Goal: Transaction & Acquisition: Book appointment/travel/reservation

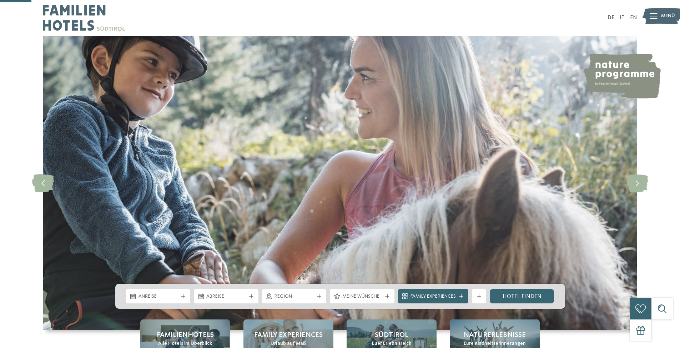
scroll to position [143, 0]
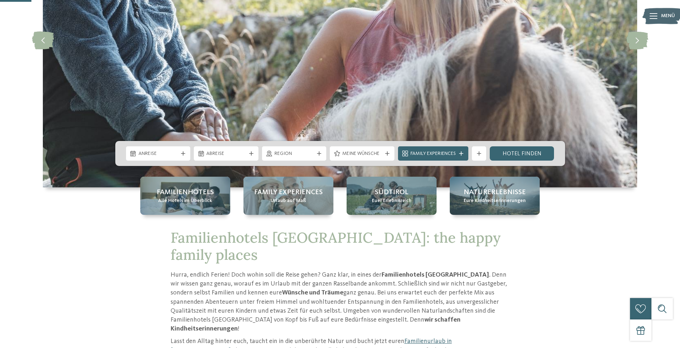
click at [179, 158] on div "Anreise" at bounding box center [158, 153] width 65 height 14
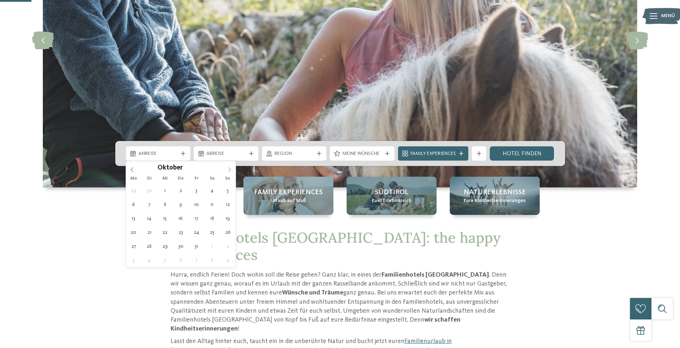
click at [231, 170] on icon at bounding box center [229, 169] width 5 height 5
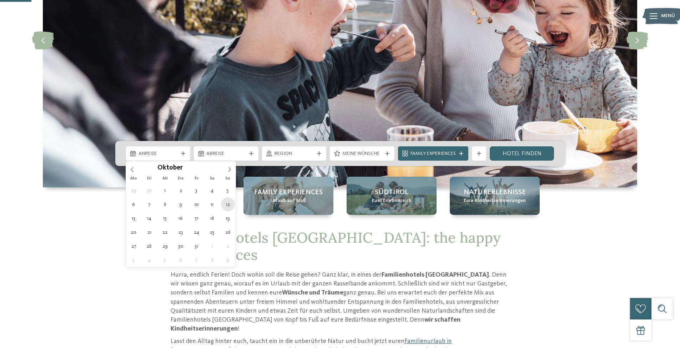
type div "12.10.2025"
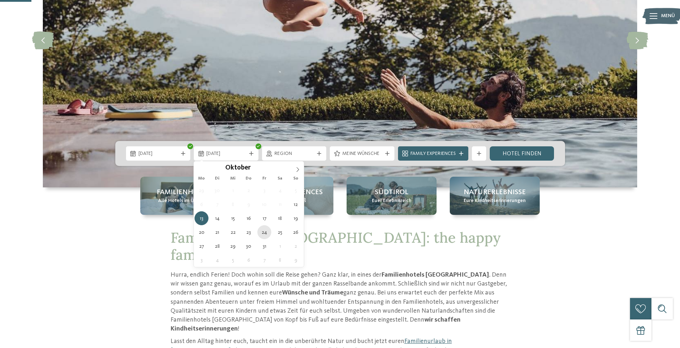
type div "24.10.2025"
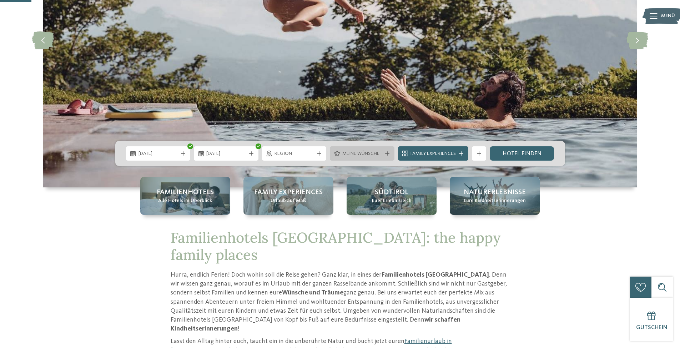
click at [352, 148] on div "Meine Wünsche" at bounding box center [362, 153] width 65 height 14
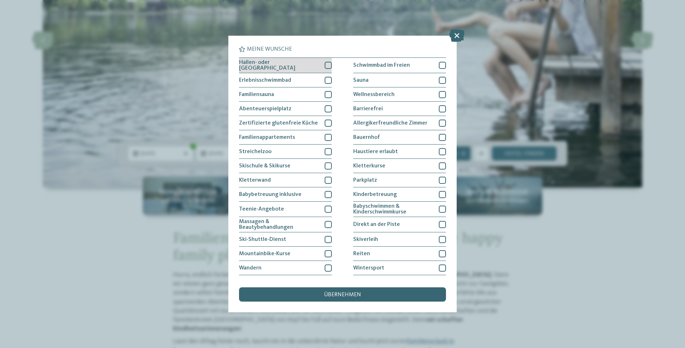
click at [326, 66] on div at bounding box center [328, 65] width 7 height 7
click at [347, 294] on span "übernehmen" at bounding box center [342, 295] width 37 height 6
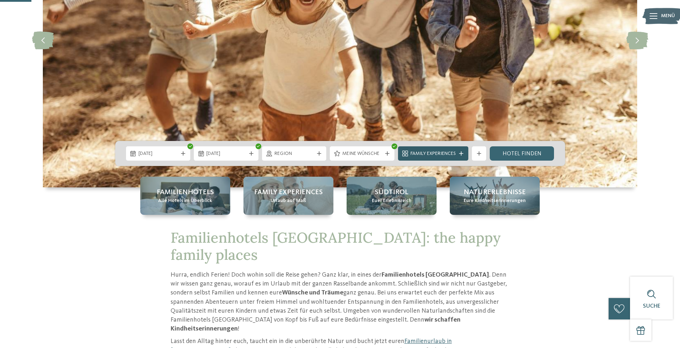
click at [453, 156] on span "Family Experiences" at bounding box center [432, 153] width 45 height 7
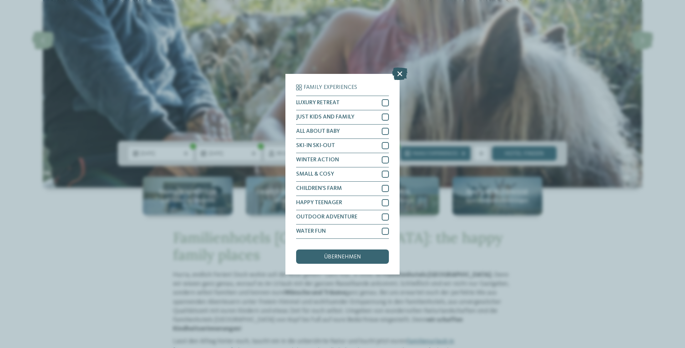
click at [398, 75] on icon at bounding box center [399, 73] width 15 height 12
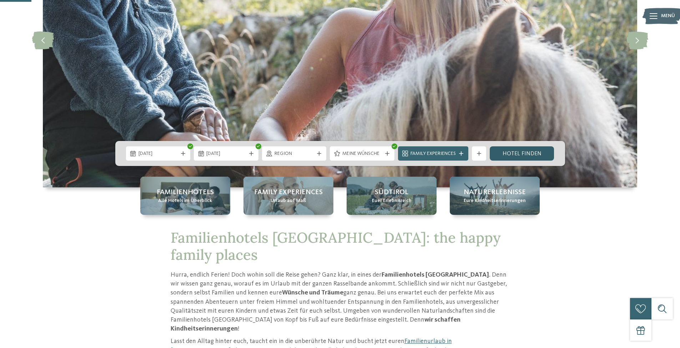
click at [520, 152] on link "Hotel finden" at bounding box center [522, 153] width 65 height 14
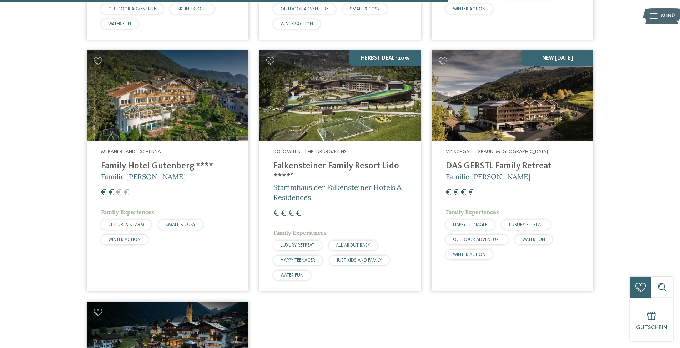
scroll to position [1091, 0]
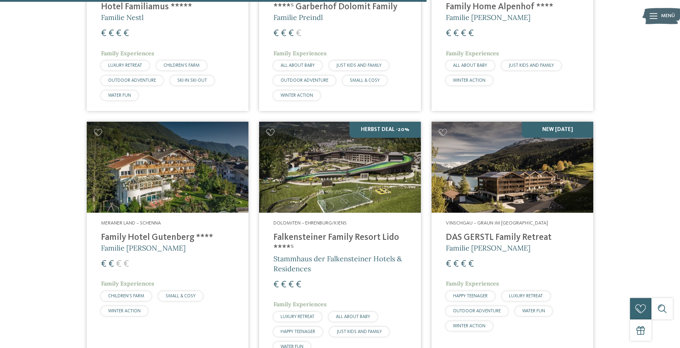
click at [499, 232] on h4 "DAS GERSTL Family Retreat" at bounding box center [512, 237] width 133 height 11
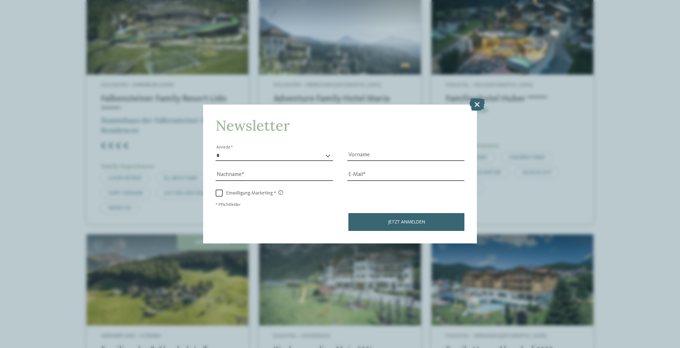
scroll to position [1035, 0]
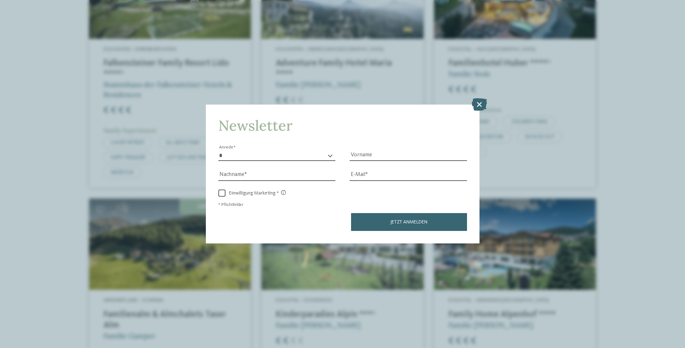
click at [485, 101] on icon at bounding box center [479, 104] width 15 height 12
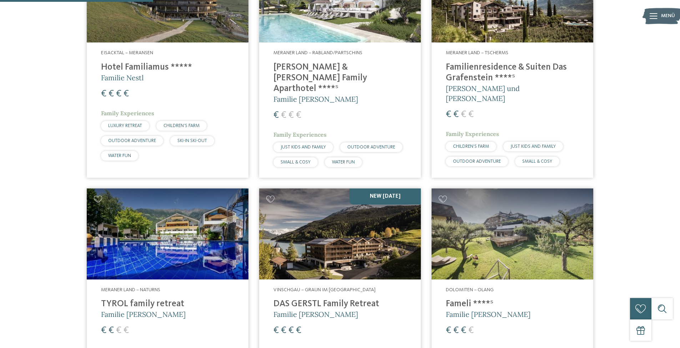
scroll to position [214, 0]
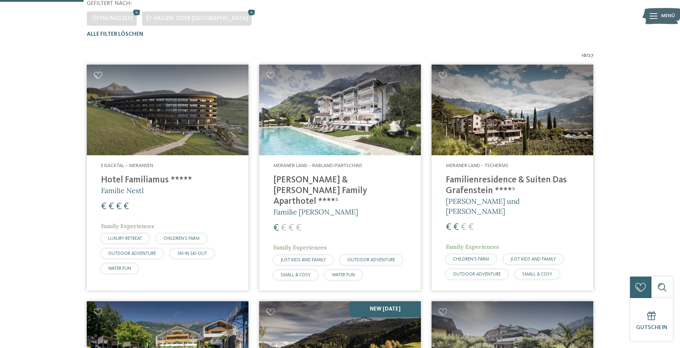
click at [99, 72] on icon at bounding box center [98, 75] width 9 height 7
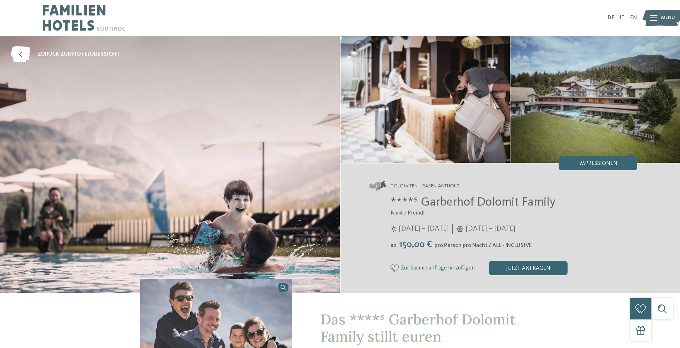
click at [395, 268] on icon at bounding box center [394, 267] width 9 height 7
click at [27, 54] on icon at bounding box center [21, 54] width 20 height 16
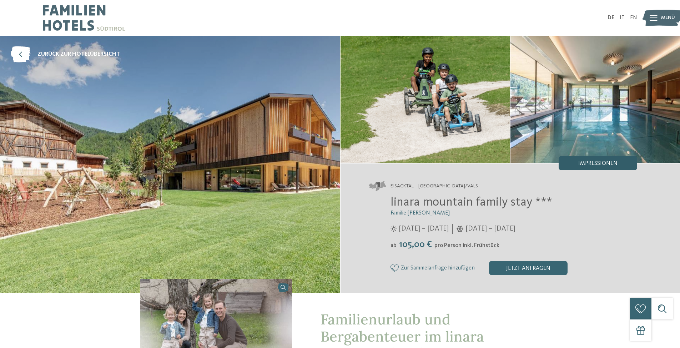
click at [607, 166] on span "Impressionen" at bounding box center [597, 164] width 39 height 6
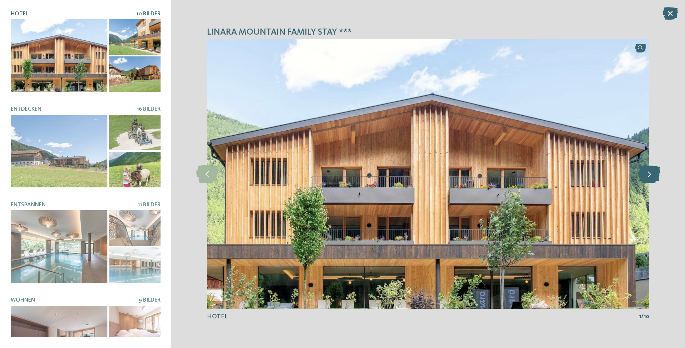
click at [651, 175] on icon at bounding box center [650, 174] width 22 height 18
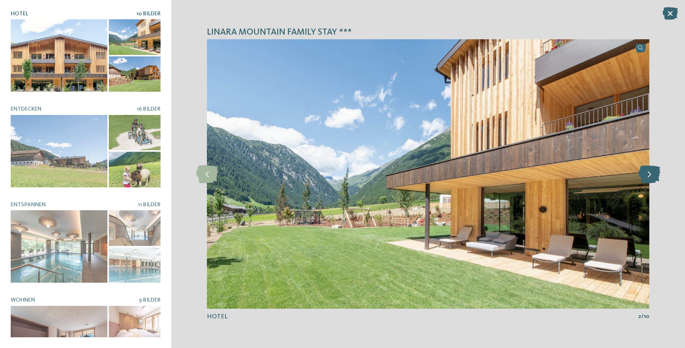
click at [651, 175] on icon at bounding box center [650, 174] width 22 height 18
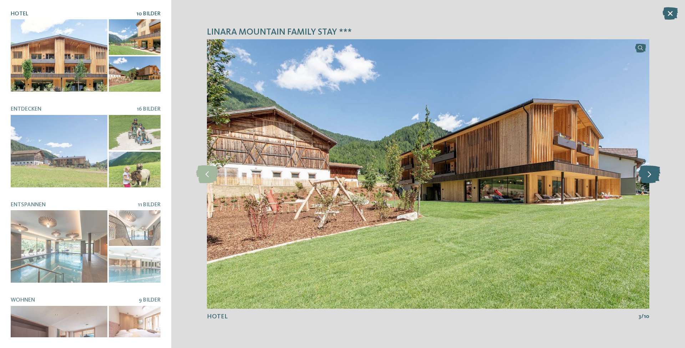
click at [651, 175] on icon at bounding box center [650, 174] width 22 height 18
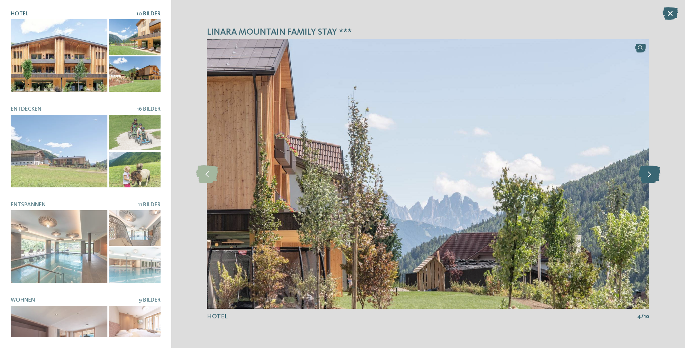
click at [651, 175] on icon at bounding box center [650, 174] width 22 height 18
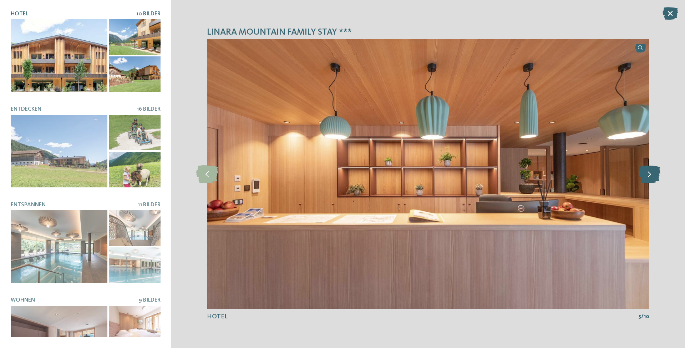
click at [651, 175] on icon at bounding box center [650, 174] width 22 height 18
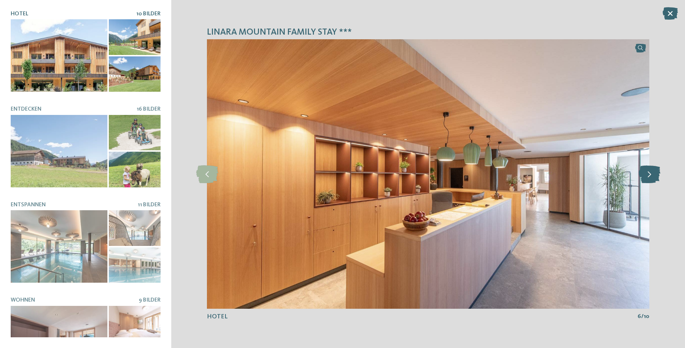
click at [651, 175] on icon at bounding box center [650, 174] width 22 height 18
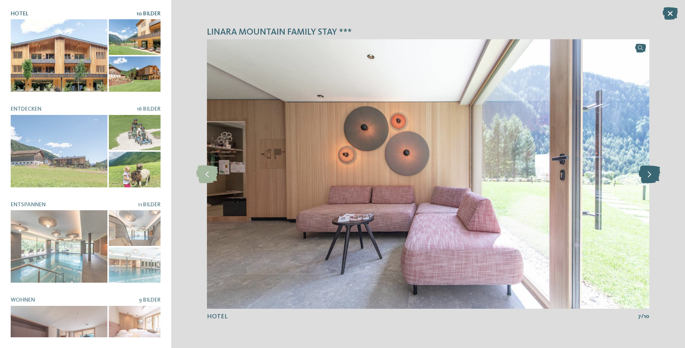
click at [651, 175] on icon at bounding box center [650, 174] width 22 height 18
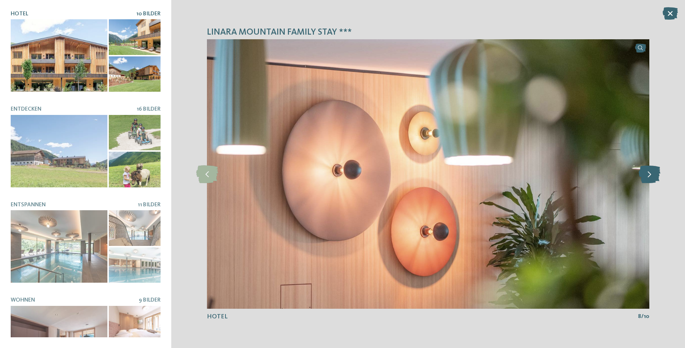
click at [651, 175] on icon at bounding box center [650, 174] width 22 height 18
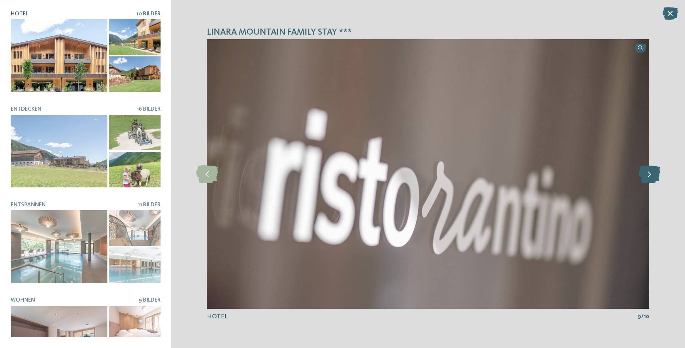
click at [651, 175] on icon at bounding box center [650, 174] width 22 height 18
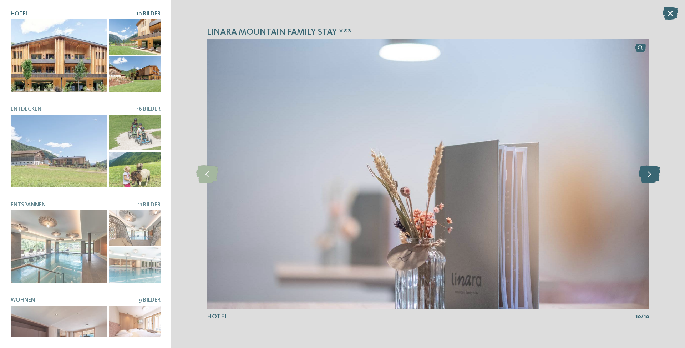
click at [651, 175] on icon at bounding box center [650, 174] width 22 height 18
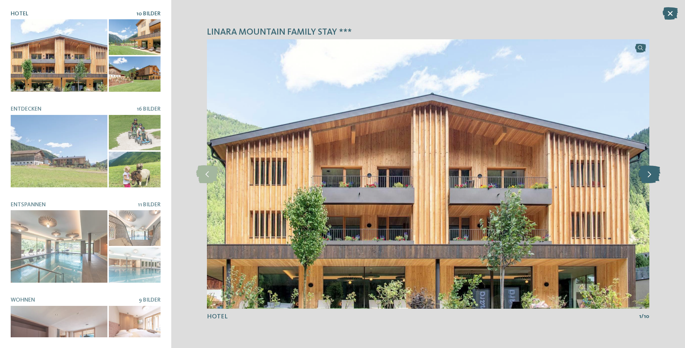
click at [651, 175] on icon at bounding box center [650, 174] width 22 height 18
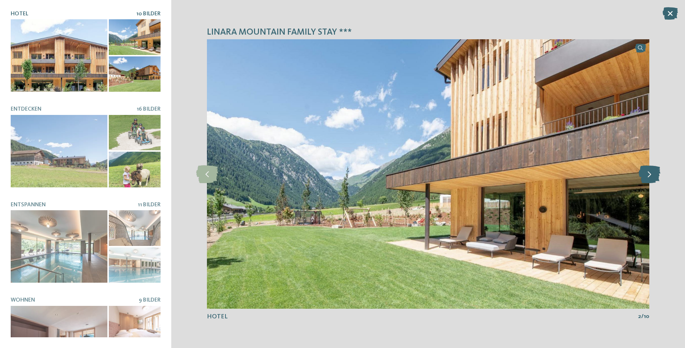
click at [651, 175] on icon at bounding box center [650, 174] width 22 height 18
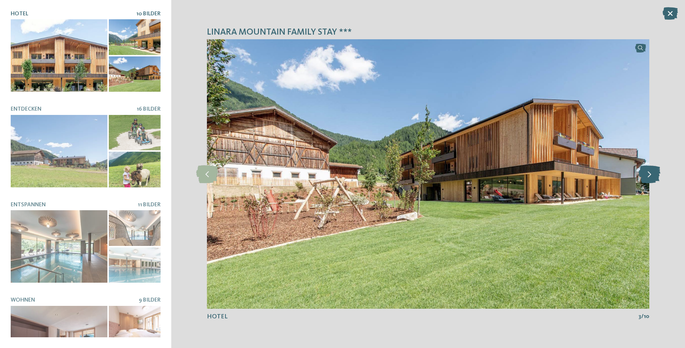
click at [651, 175] on icon at bounding box center [650, 174] width 22 height 18
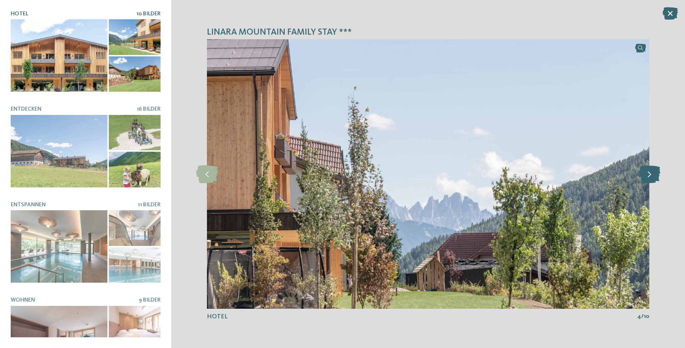
click at [651, 175] on icon at bounding box center [650, 174] width 22 height 18
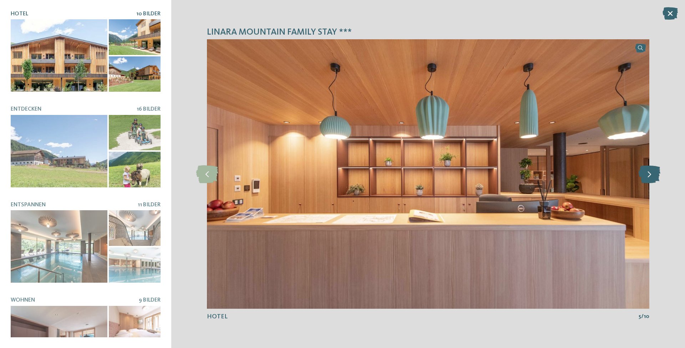
click at [651, 175] on icon at bounding box center [650, 174] width 22 height 18
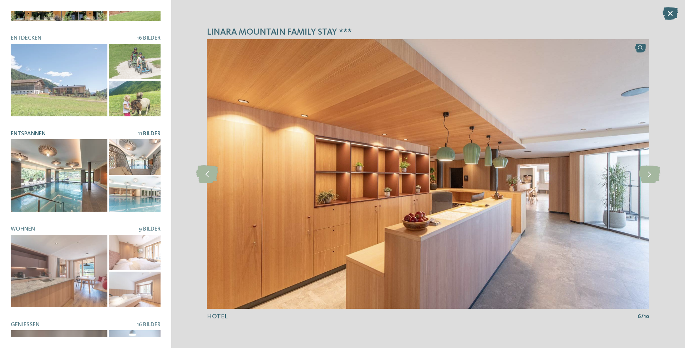
scroll to position [71, 0]
click at [56, 173] on div at bounding box center [59, 175] width 97 height 72
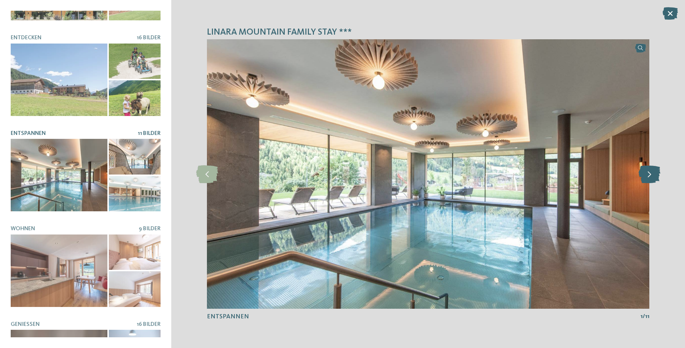
click at [649, 178] on icon at bounding box center [650, 174] width 22 height 18
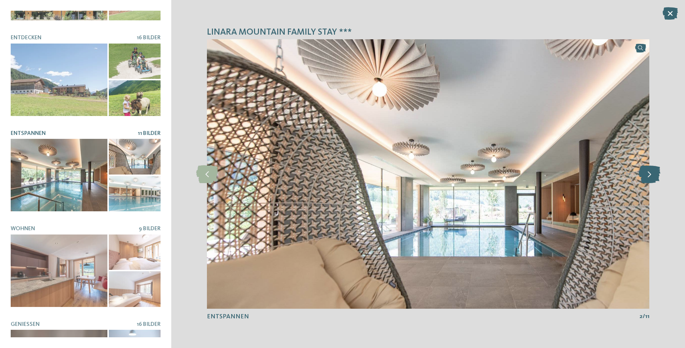
click at [649, 178] on icon at bounding box center [650, 174] width 22 height 18
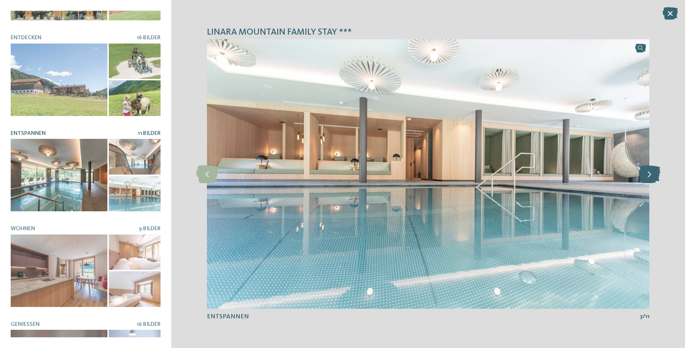
click at [649, 178] on icon at bounding box center [650, 174] width 22 height 18
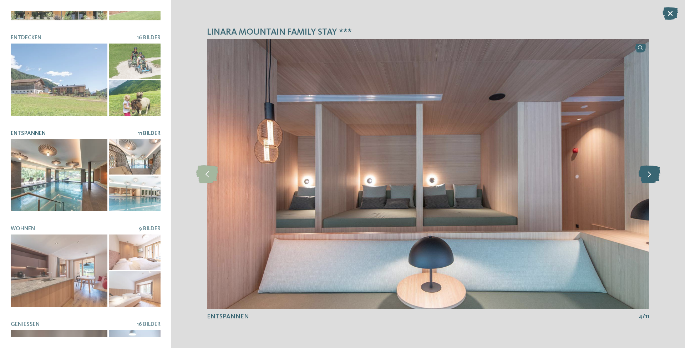
click at [649, 178] on icon at bounding box center [650, 174] width 22 height 18
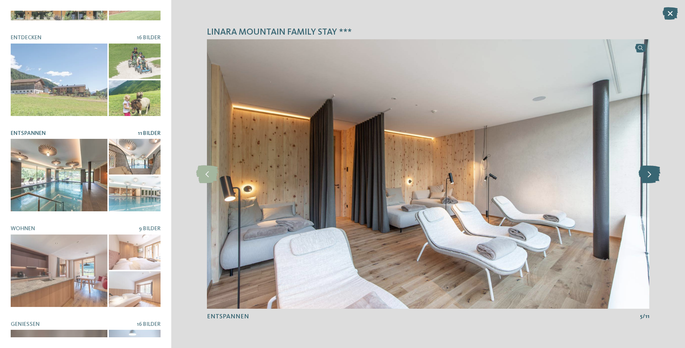
click at [649, 178] on icon at bounding box center [650, 174] width 22 height 18
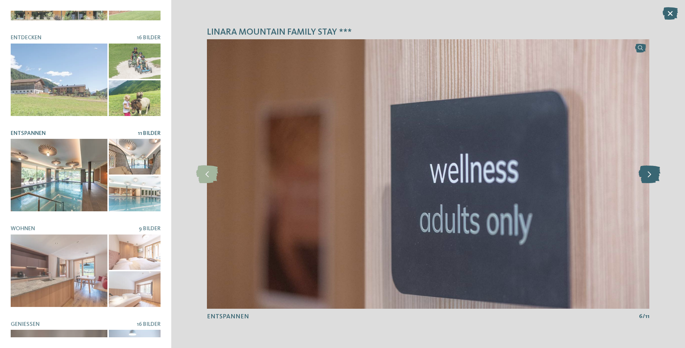
click at [649, 178] on icon at bounding box center [650, 174] width 22 height 18
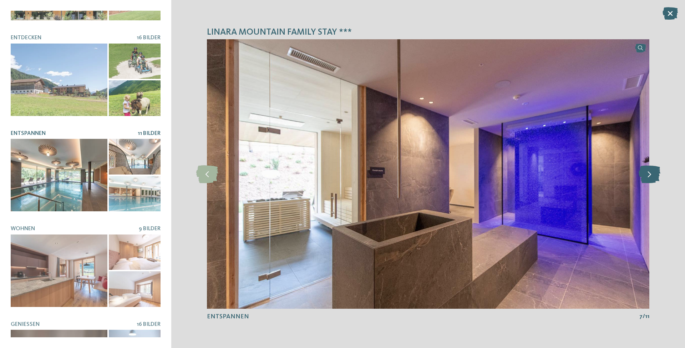
click at [648, 178] on icon at bounding box center [650, 174] width 22 height 18
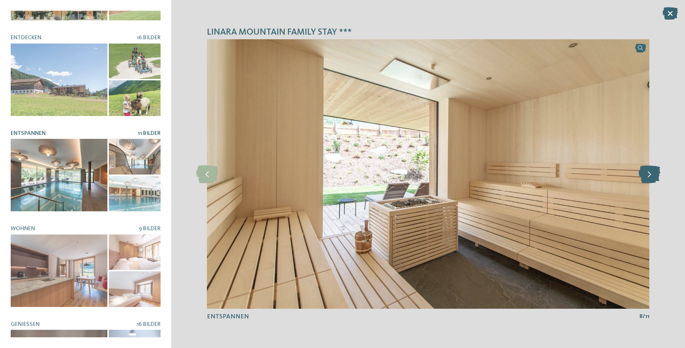
click at [648, 178] on icon at bounding box center [650, 174] width 22 height 18
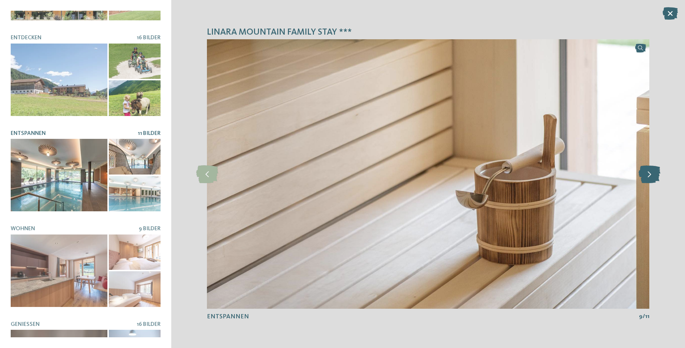
click at [648, 178] on icon at bounding box center [650, 174] width 22 height 18
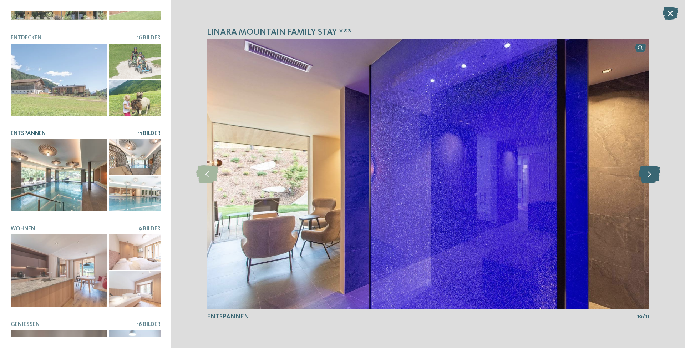
click at [648, 178] on icon at bounding box center [650, 174] width 22 height 18
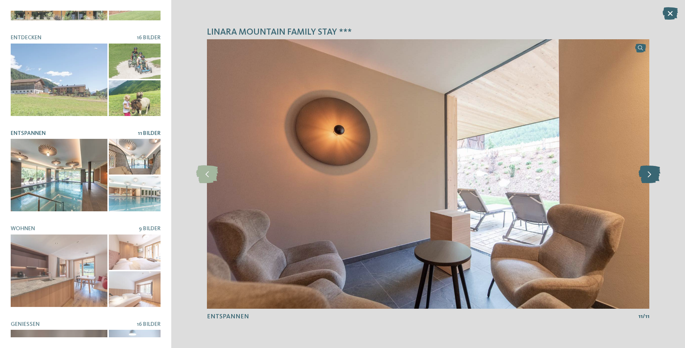
click at [647, 177] on icon at bounding box center [650, 174] width 22 height 18
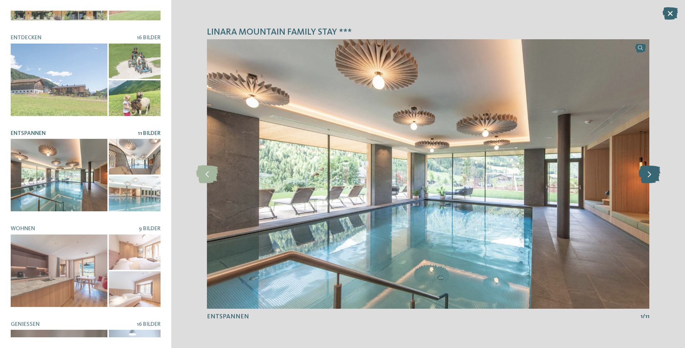
click at [647, 177] on icon at bounding box center [650, 174] width 22 height 18
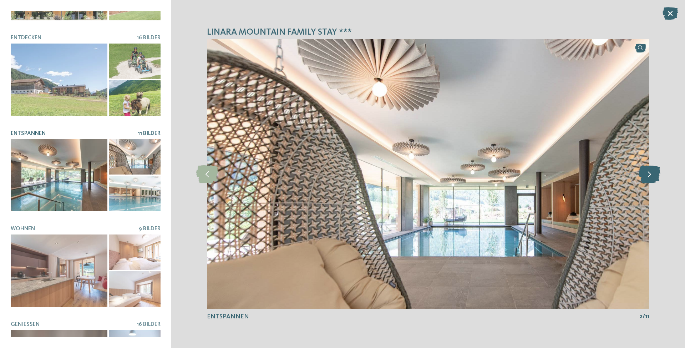
click at [647, 177] on icon at bounding box center [650, 174] width 22 height 18
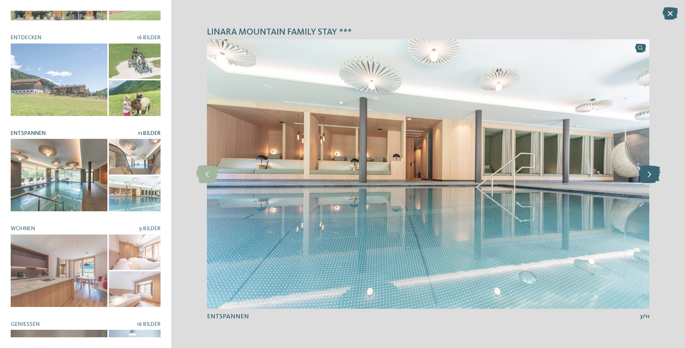
click at [647, 177] on icon at bounding box center [650, 174] width 22 height 18
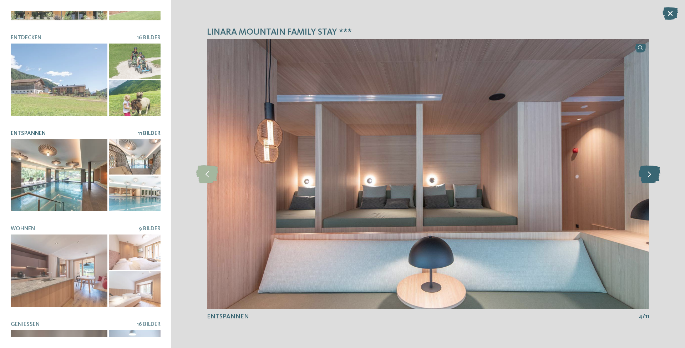
click at [647, 177] on icon at bounding box center [650, 174] width 22 height 18
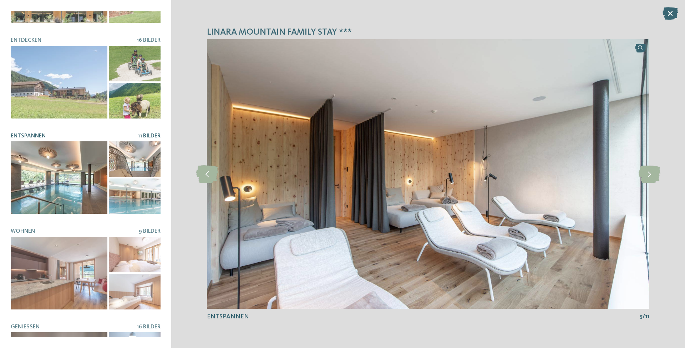
scroll to position [0, 0]
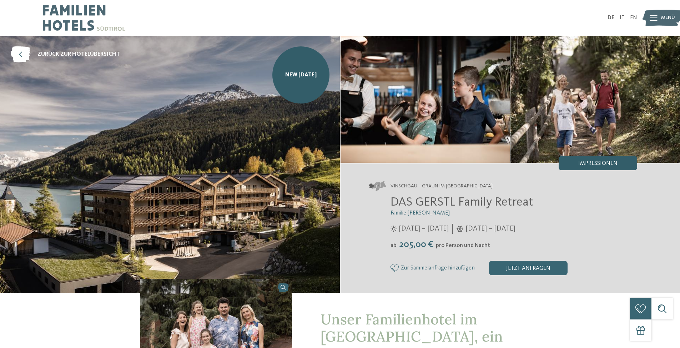
click at [605, 157] on div "Impressionen" at bounding box center [598, 163] width 79 height 14
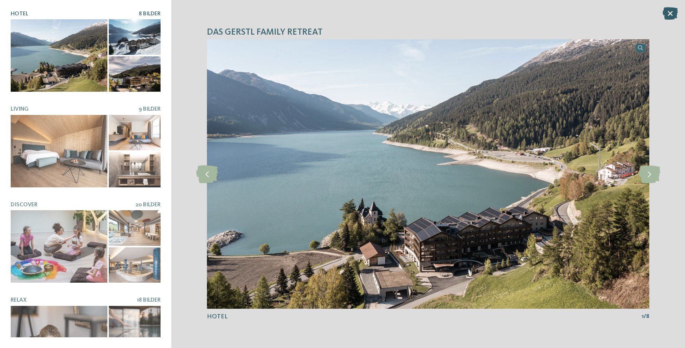
click at [666, 14] on icon at bounding box center [670, 13] width 15 height 12
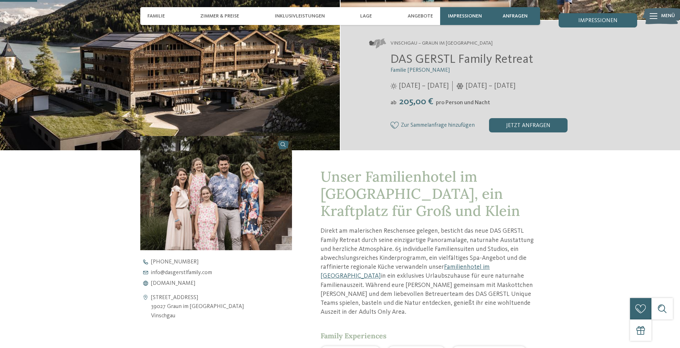
scroll to position [107, 0]
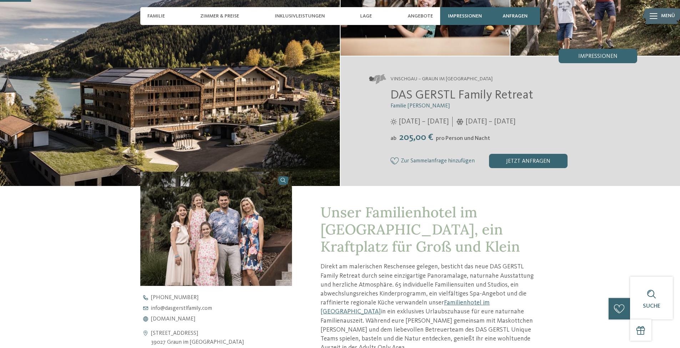
click at [392, 161] on icon at bounding box center [394, 160] width 9 height 7
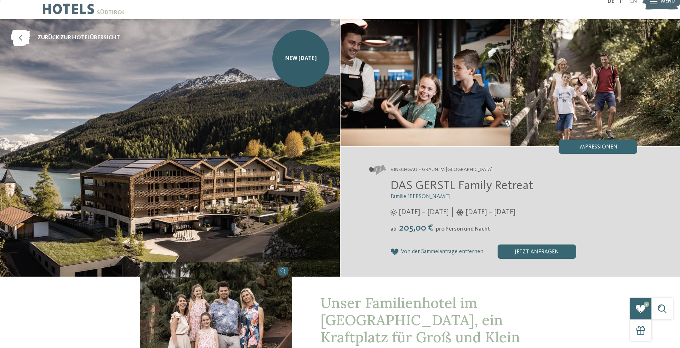
scroll to position [0, 0]
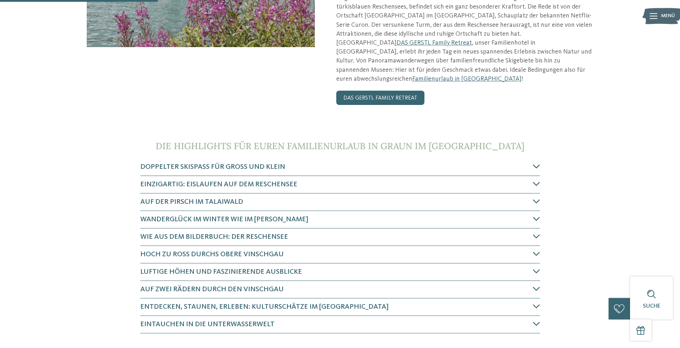
scroll to position [214, 0]
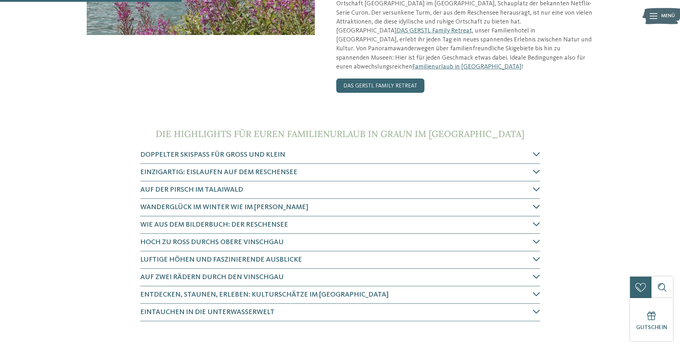
click at [269, 204] on span "Wanderglück im Winter wie im [PERSON_NAME]" at bounding box center [224, 207] width 168 height 7
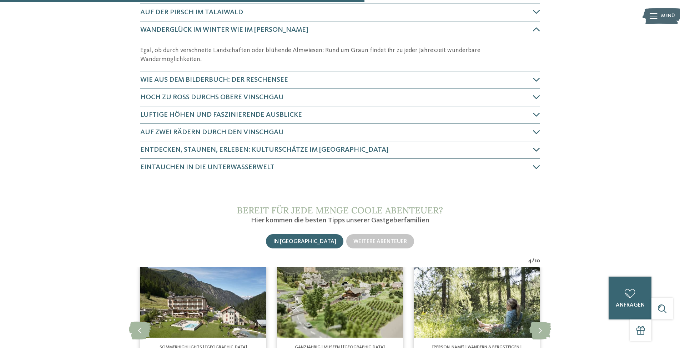
scroll to position [468, 0]
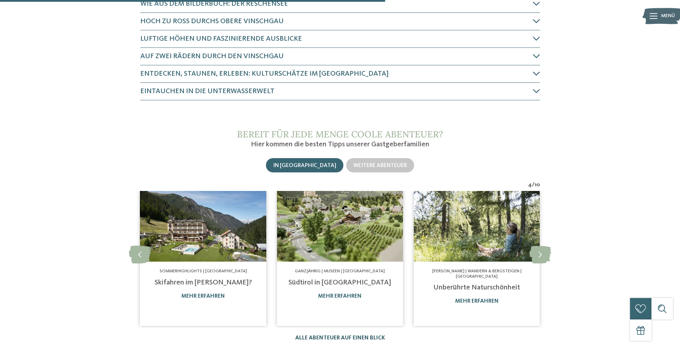
click at [322, 335] on link "Alle Abenteuer auf einen Blick" at bounding box center [340, 338] width 90 height 6
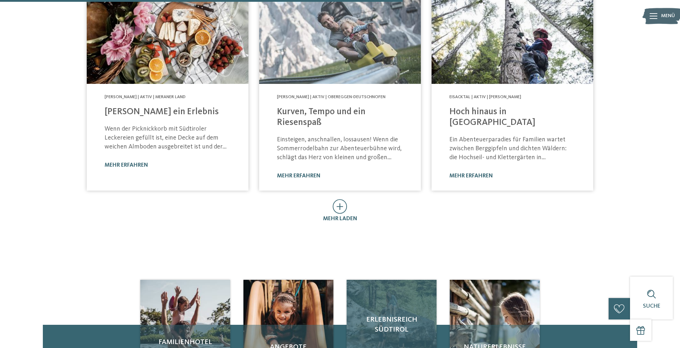
scroll to position [393, 0]
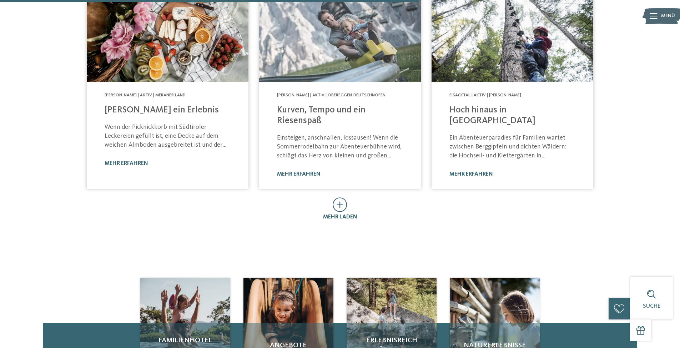
click at [340, 197] on icon at bounding box center [340, 204] width 15 height 15
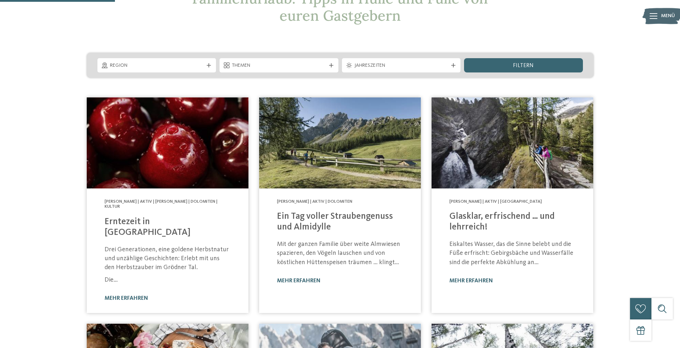
scroll to position [0, 0]
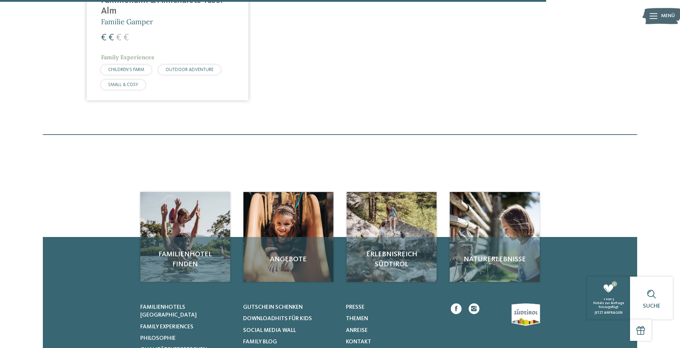
scroll to position [1606, 0]
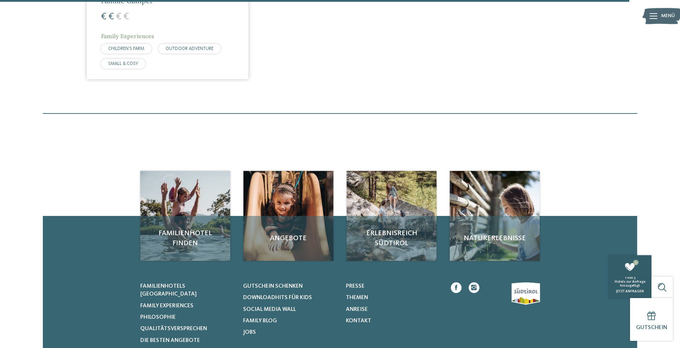
click at [624, 293] on div "jetzt anfragen" at bounding box center [629, 291] width 39 height 4
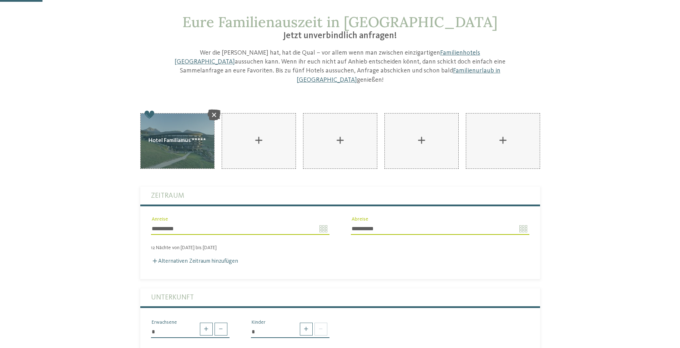
scroll to position [36, 0]
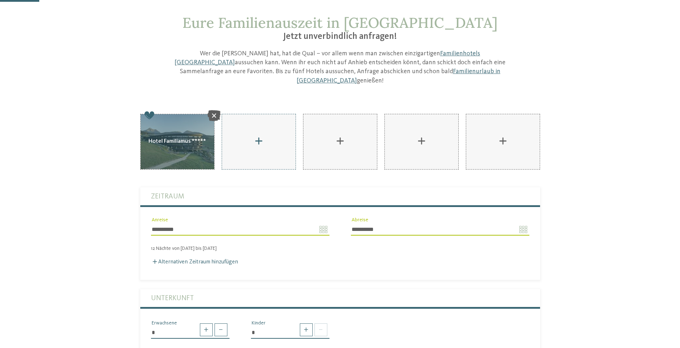
click at [263, 132] on div "AKI Family Resort PLOSE hinzufügen" at bounding box center [259, 141] width 74 height 55
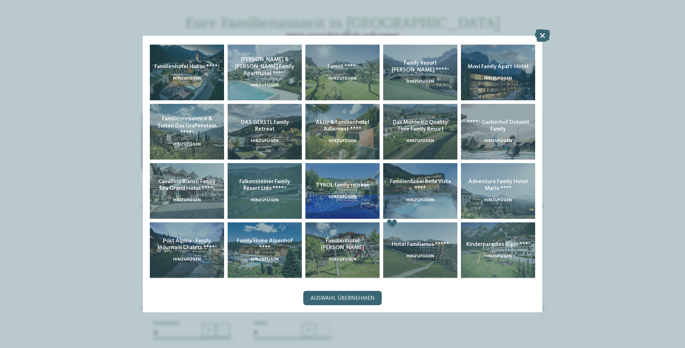
click at [279, 210] on div "Falkensteiner Family Resort Lido ****ˢ hinzufügen" at bounding box center [265, 191] width 74 height 56
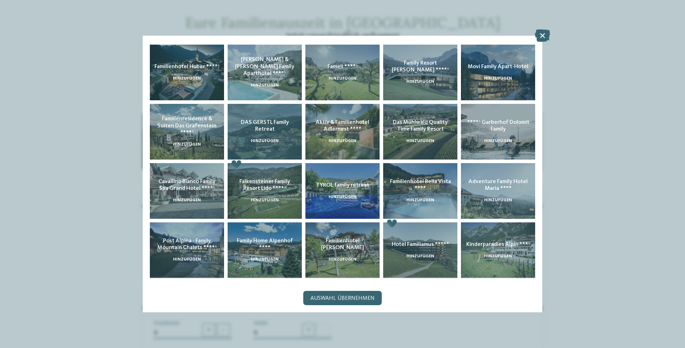
click at [270, 141] on span "hinzufügen" at bounding box center [265, 141] width 28 height 4
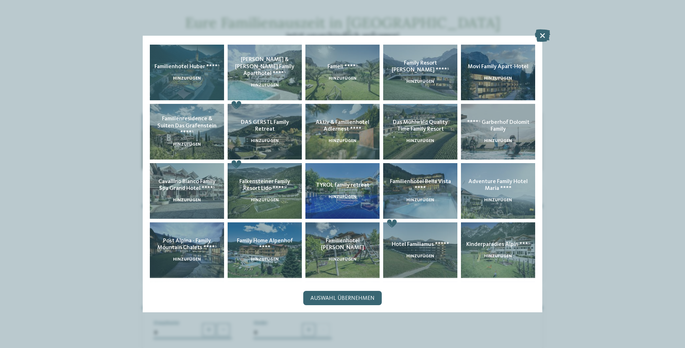
click at [180, 78] on span "hinzufügen" at bounding box center [187, 78] width 28 height 4
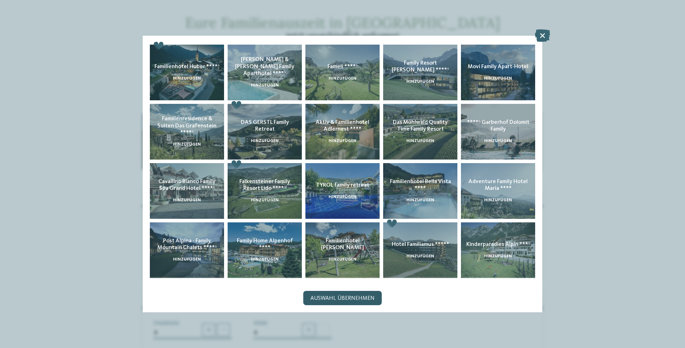
click at [354, 298] on span "Auswahl übernehmen" at bounding box center [343, 299] width 64 height 6
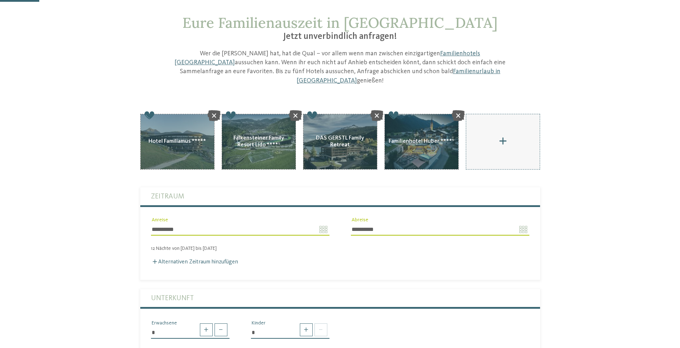
click at [488, 139] on div "AKI Family Resort PLOSE hinzufügen" at bounding box center [503, 141] width 74 height 55
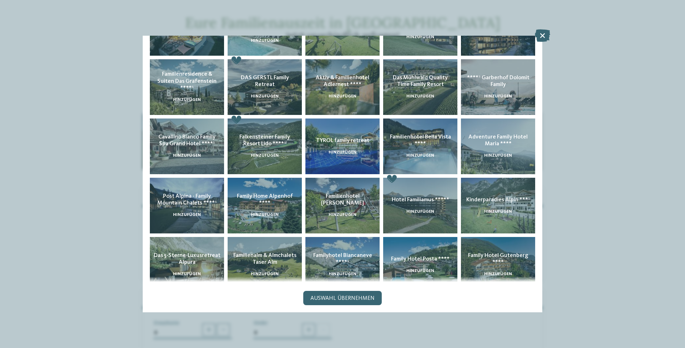
scroll to position [119, 0]
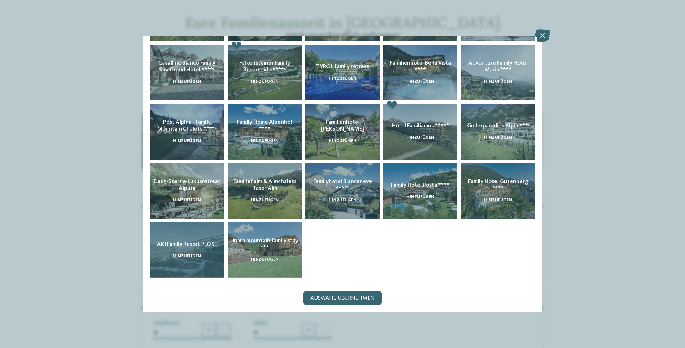
click at [192, 249] on div "AKI Family Resort PLOSE hinzufügen" at bounding box center [187, 250] width 74 height 56
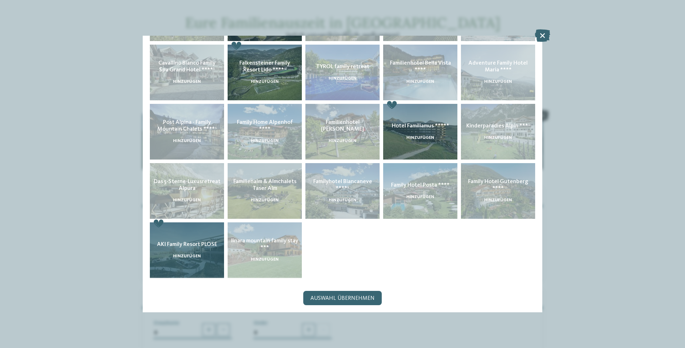
click at [191, 243] on span "AKI Family Resort PLOSE" at bounding box center [187, 245] width 60 height 6
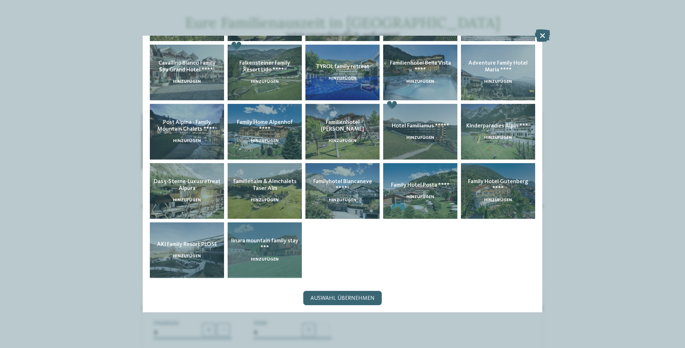
click at [267, 252] on div "linara mountain family stay *** hinzufügen" at bounding box center [265, 250] width 74 height 56
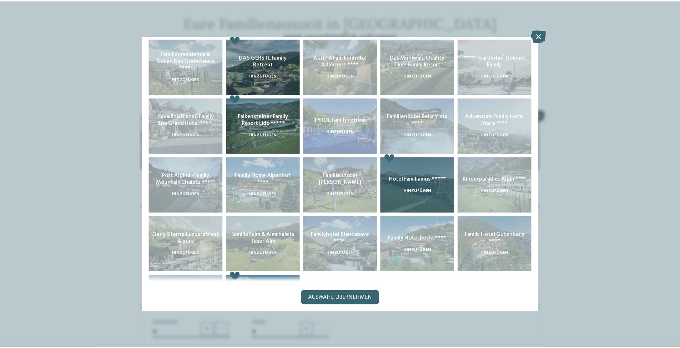
scroll to position [107, 0]
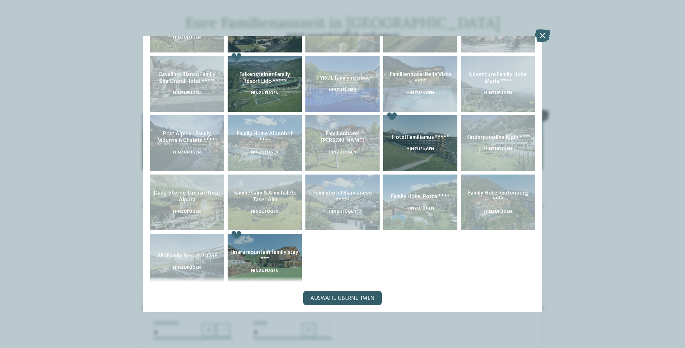
click at [364, 301] on div "Auswahl übernehmen" at bounding box center [342, 298] width 79 height 14
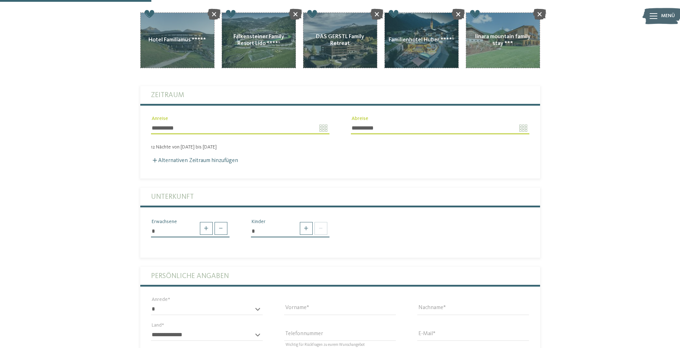
scroll to position [143, 0]
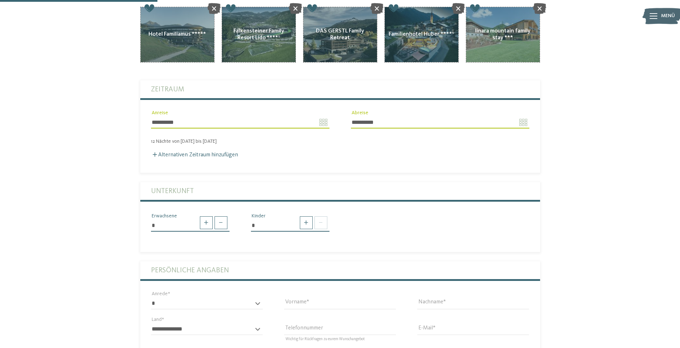
click at [197, 152] on div "Alternativen Zeitraum hinzufügen" at bounding box center [340, 155] width 378 height 7
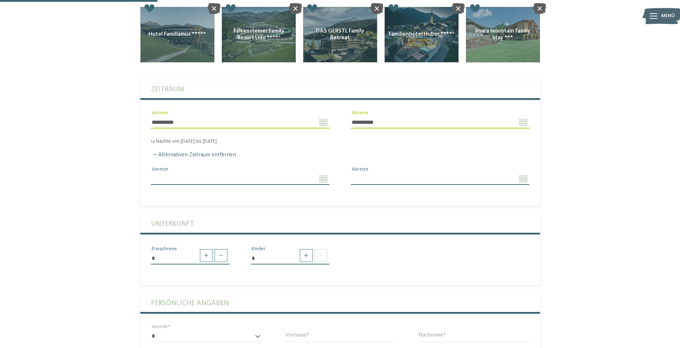
click at [320, 173] on input "Anreise" at bounding box center [240, 179] width 178 height 12
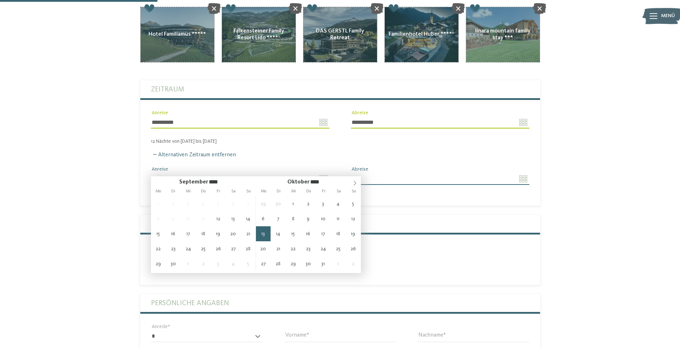
type input "**********"
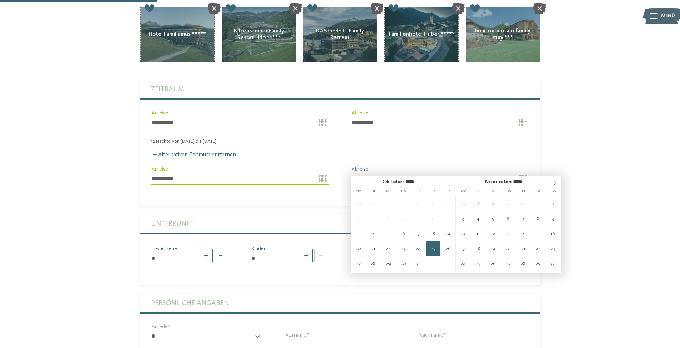
type input "**********"
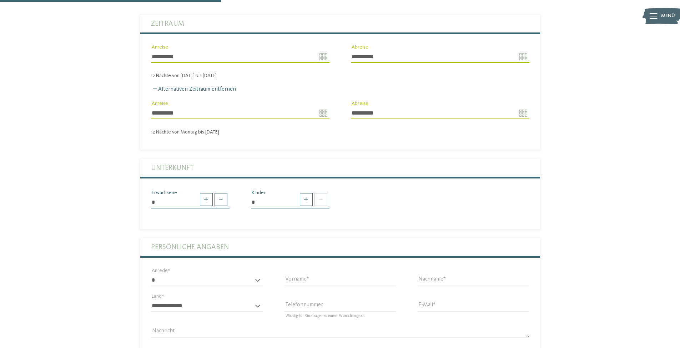
scroll to position [214, 0]
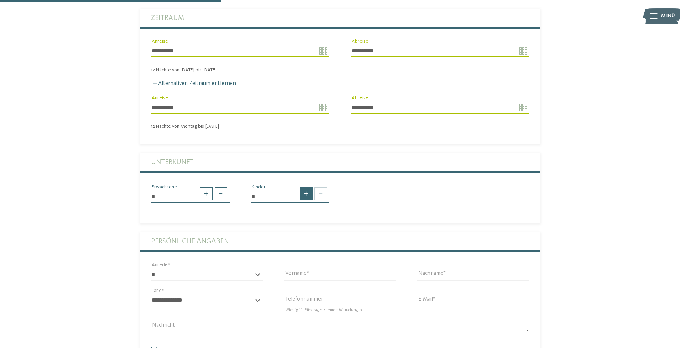
click at [303, 187] on span at bounding box center [306, 193] width 13 height 13
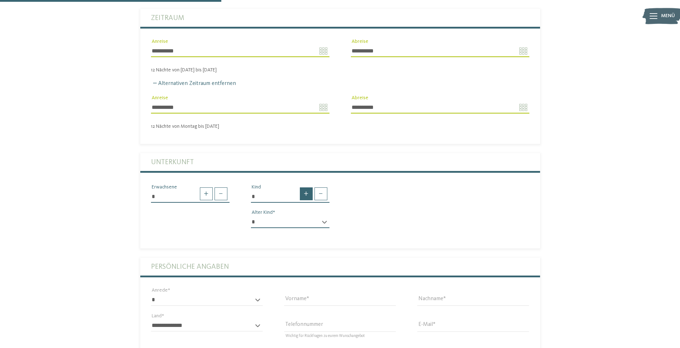
click at [303, 187] on span at bounding box center [306, 193] width 13 height 13
type input "*"
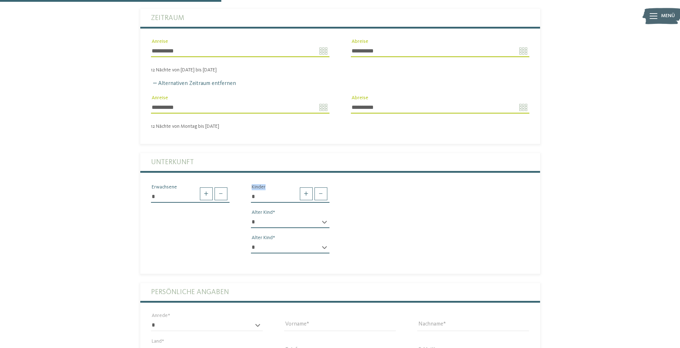
click at [294, 216] on select "* * * * * * * * * * * ** ** ** ** ** ** ** **" at bounding box center [290, 222] width 79 height 12
select select "*"
click at [251, 216] on select "* * * * * * * * * * * ** ** ** ** ** ** ** **" at bounding box center [290, 222] width 79 height 12
click at [290, 241] on select "* * * * * * * * * * * ** ** ** ** ** ** ** **" at bounding box center [290, 247] width 79 height 12
select select "**"
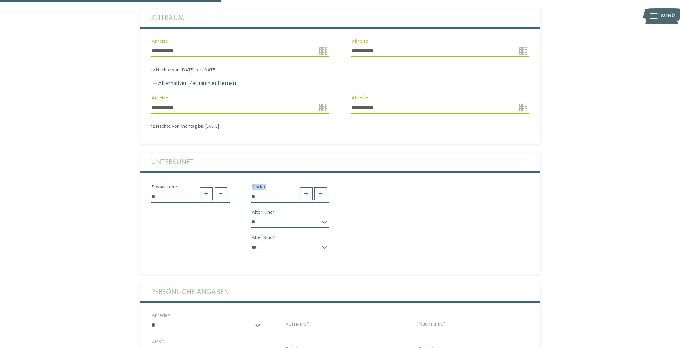
click at [251, 241] on select "* * * * * * * * * * * ** ** ** ** ** ** ** **" at bounding box center [290, 247] width 79 height 12
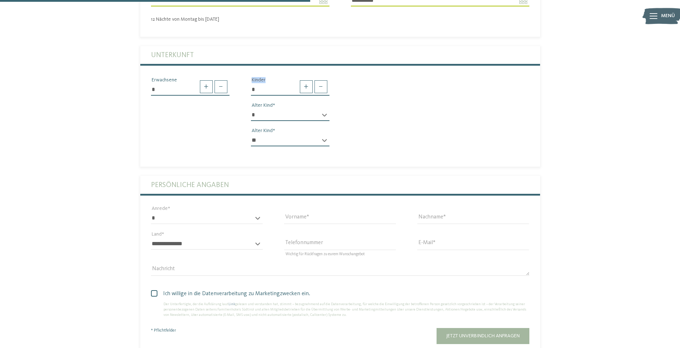
scroll to position [357, 0]
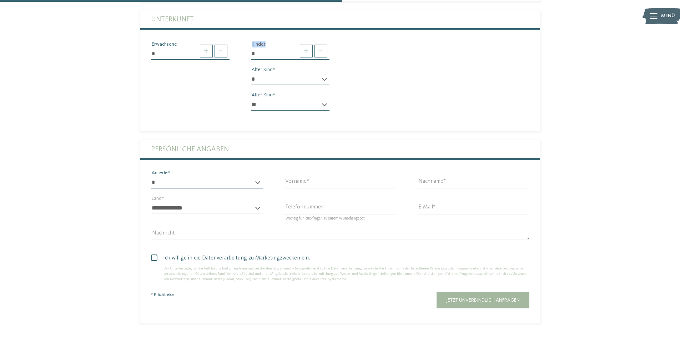
click at [217, 176] on select "* **** **** ******* ******" at bounding box center [207, 182] width 112 height 12
select select "*"
click at [151, 176] on select "* **** **** ******* ******" at bounding box center [207, 182] width 112 height 12
click at [318, 176] on input "Vorname" at bounding box center [340, 182] width 112 height 12
type input "******"
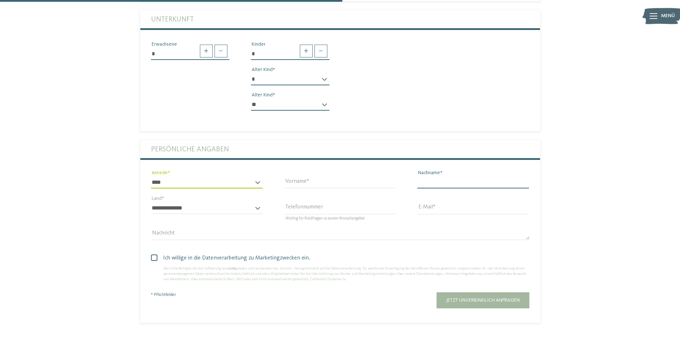
type input "*******"
select select "**"
type input "**********"
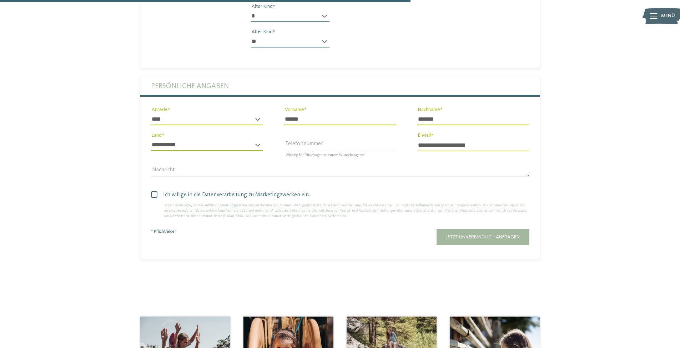
scroll to position [428, 0]
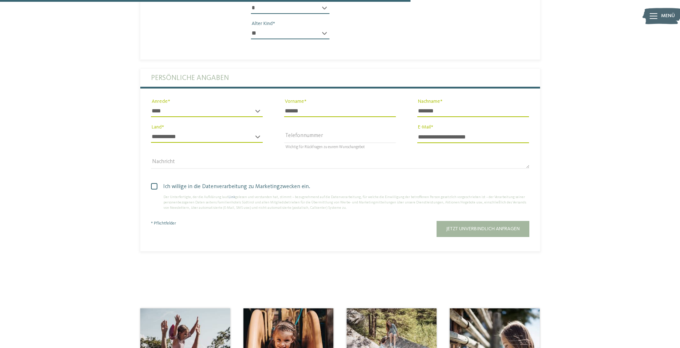
click at [152, 183] on span at bounding box center [154, 186] width 6 height 6
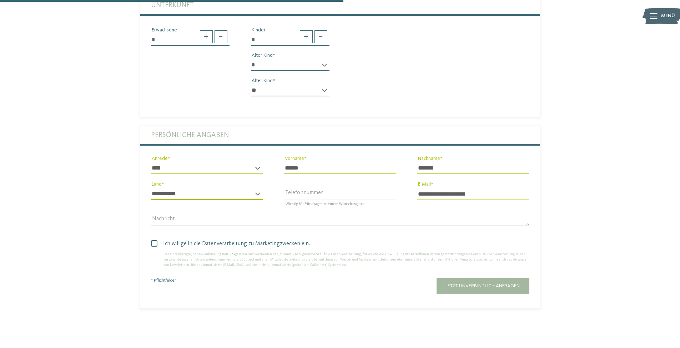
scroll to position [357, 0]
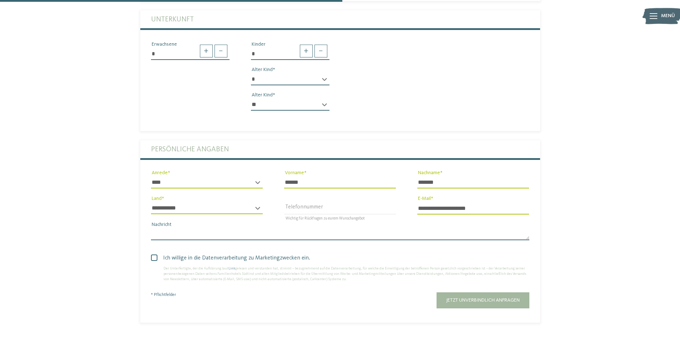
click at [213, 228] on textarea "Nachricht" at bounding box center [340, 234] width 378 height 12
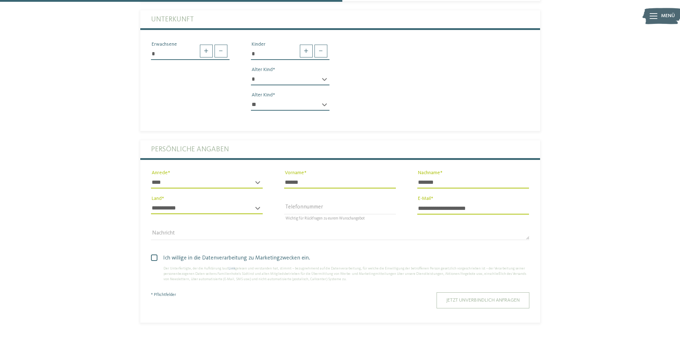
click at [471, 296] on button "Jetzt unverbindlich anfragen" at bounding box center [483, 300] width 93 height 16
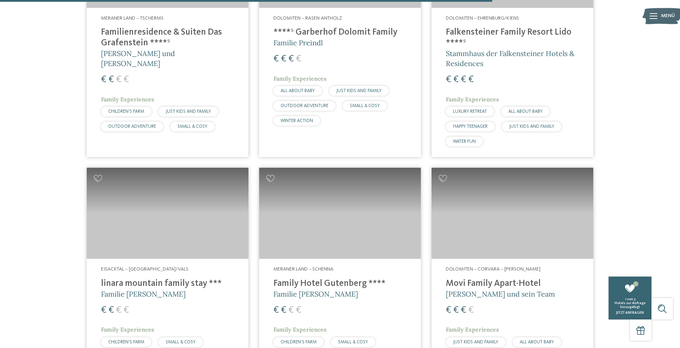
scroll to position [1785, 0]
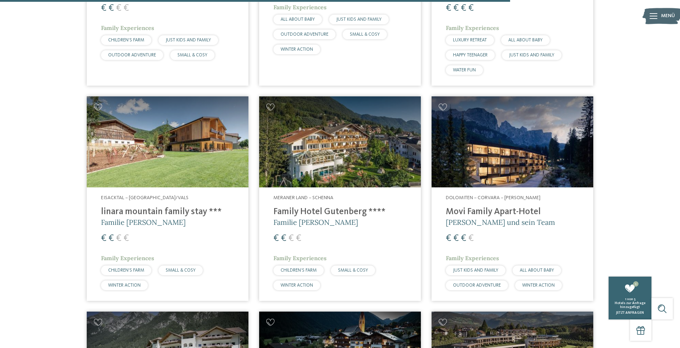
click at [463, 195] on span "Dolomiten – Corvara – [PERSON_NAME]" at bounding box center [493, 197] width 95 height 5
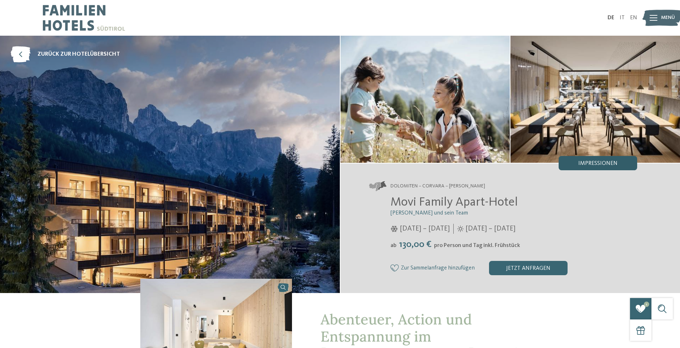
click at [604, 165] on span "Impressionen" at bounding box center [597, 164] width 39 height 6
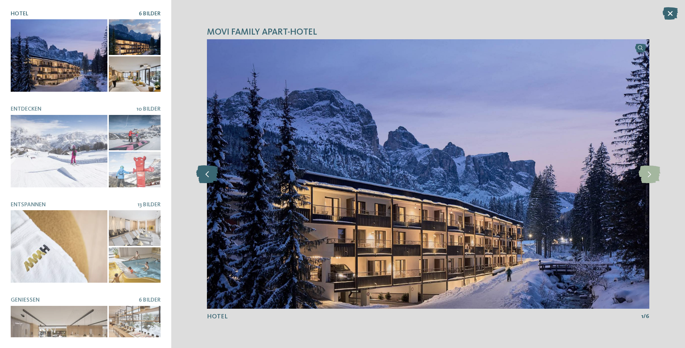
click at [215, 175] on icon at bounding box center [207, 174] width 22 height 18
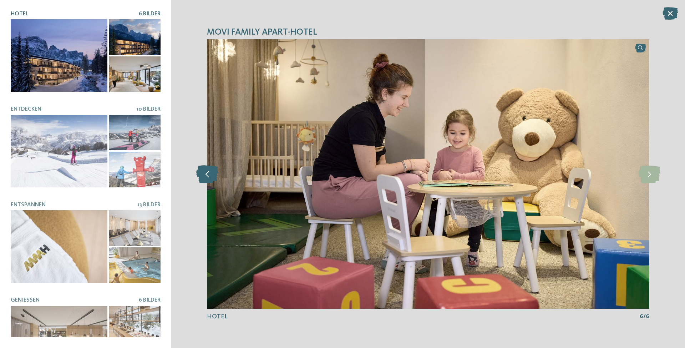
click at [215, 175] on icon at bounding box center [207, 174] width 22 height 18
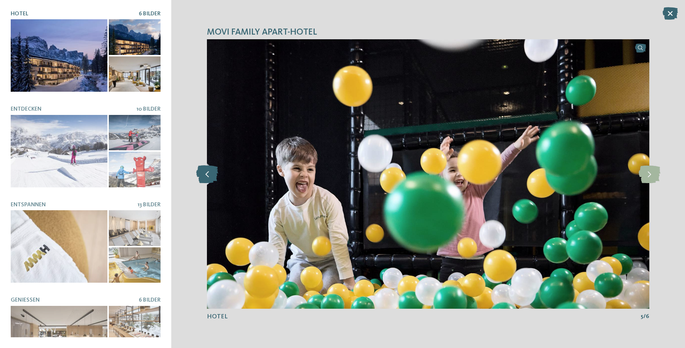
click at [215, 175] on icon at bounding box center [207, 174] width 22 height 18
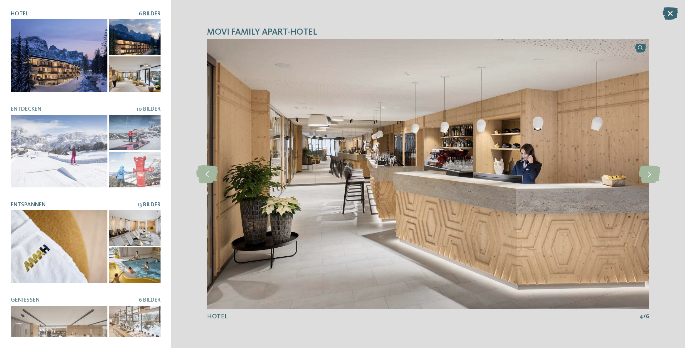
click at [140, 267] on div at bounding box center [135, 265] width 52 height 36
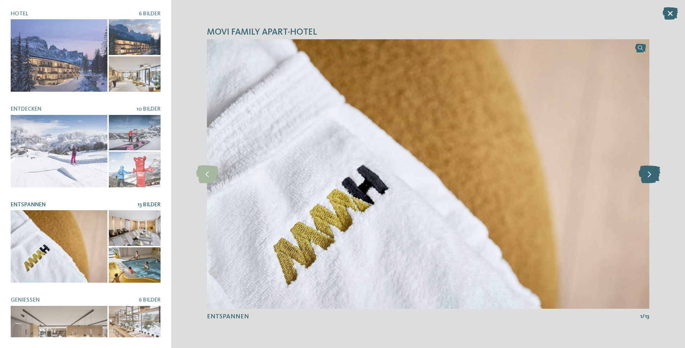
click at [652, 177] on icon at bounding box center [650, 174] width 22 height 18
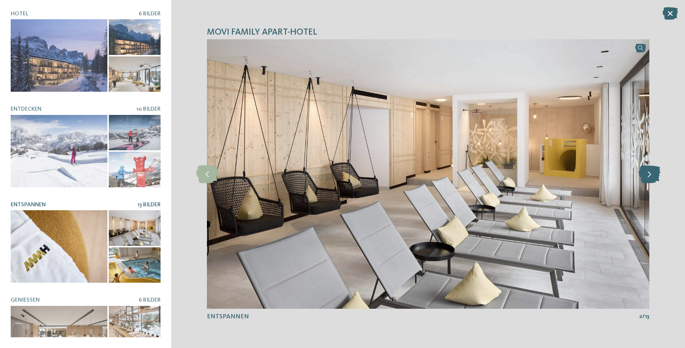
click at [652, 177] on icon at bounding box center [650, 174] width 22 height 18
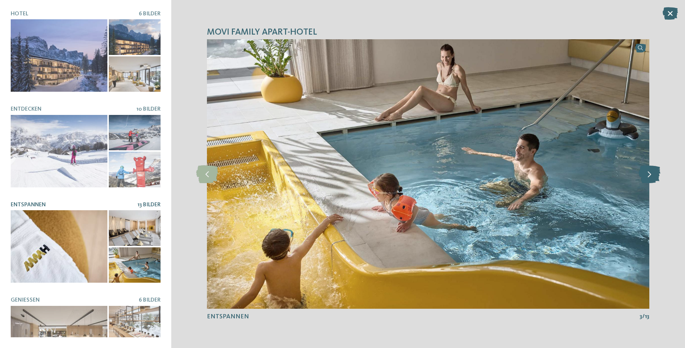
click at [652, 177] on icon at bounding box center [650, 174] width 22 height 18
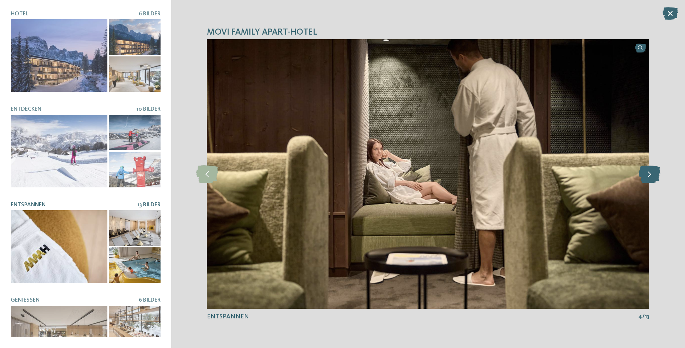
click at [652, 177] on icon at bounding box center [650, 174] width 22 height 18
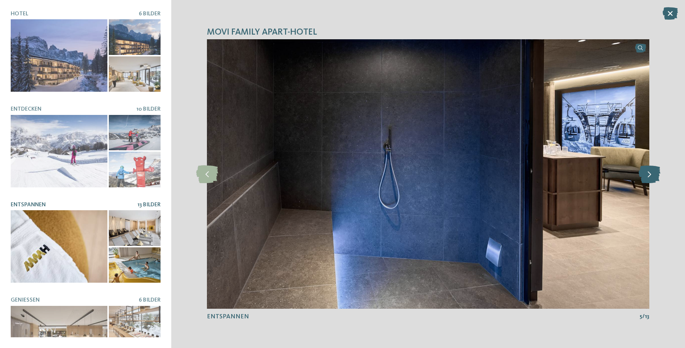
click at [652, 177] on icon at bounding box center [650, 174] width 22 height 18
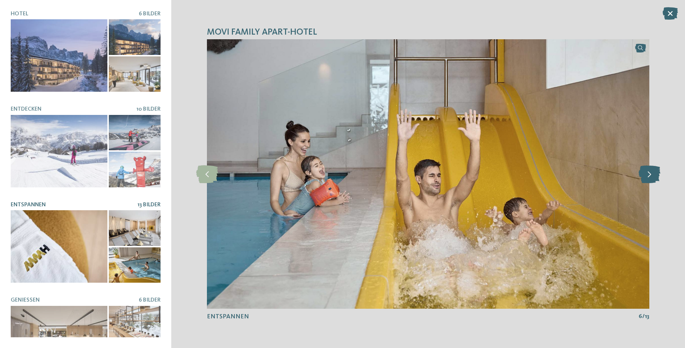
click at [652, 177] on icon at bounding box center [650, 174] width 22 height 18
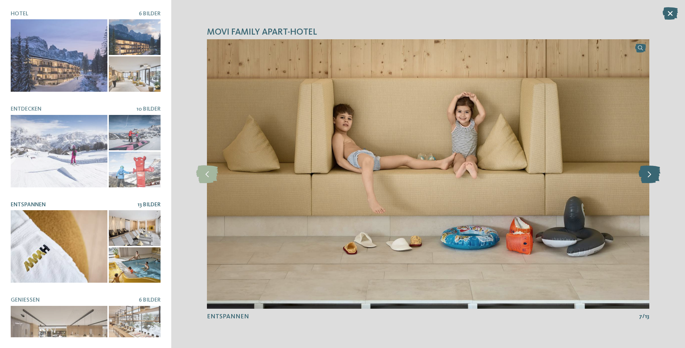
click at [652, 177] on icon at bounding box center [650, 174] width 22 height 18
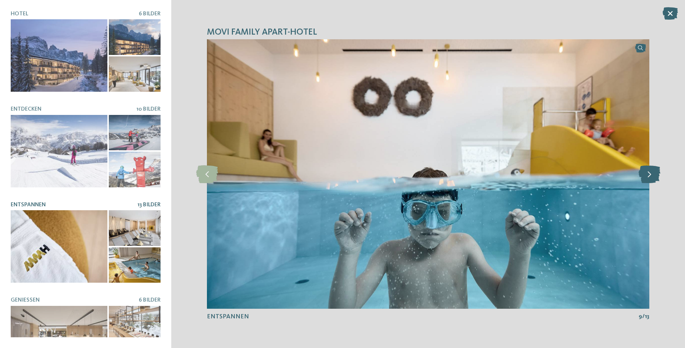
click at [652, 177] on icon at bounding box center [650, 174] width 22 height 18
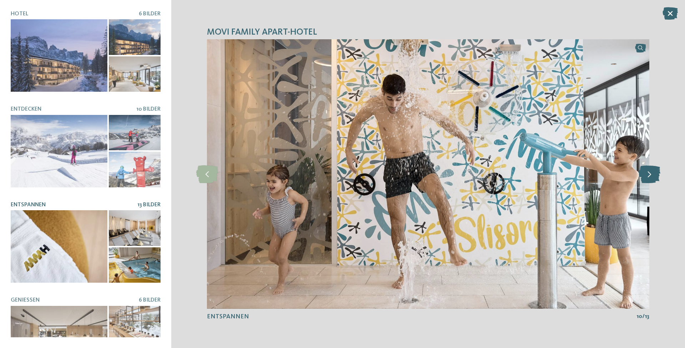
click at [652, 177] on icon at bounding box center [650, 174] width 22 height 18
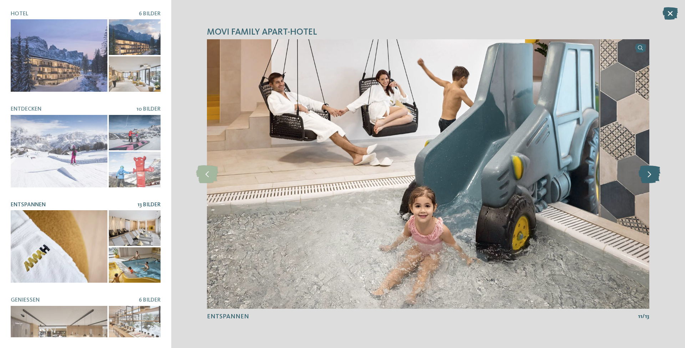
click at [652, 177] on icon at bounding box center [650, 174] width 22 height 18
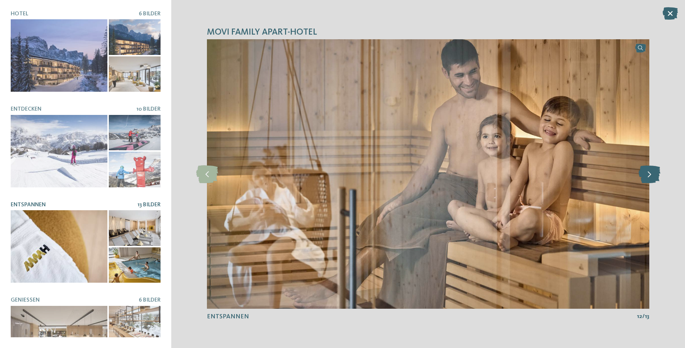
click at [652, 177] on icon at bounding box center [650, 174] width 22 height 18
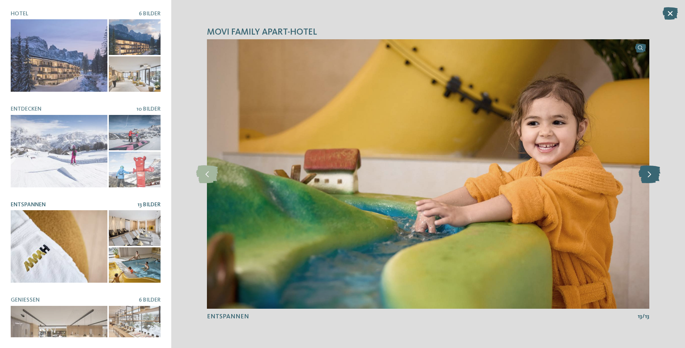
click at [652, 177] on icon at bounding box center [650, 174] width 22 height 18
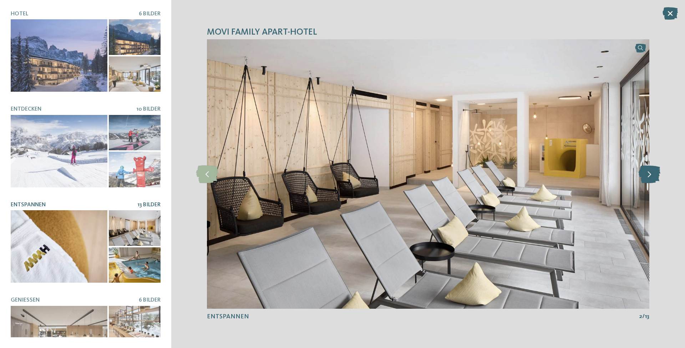
click at [652, 177] on icon at bounding box center [650, 174] width 22 height 18
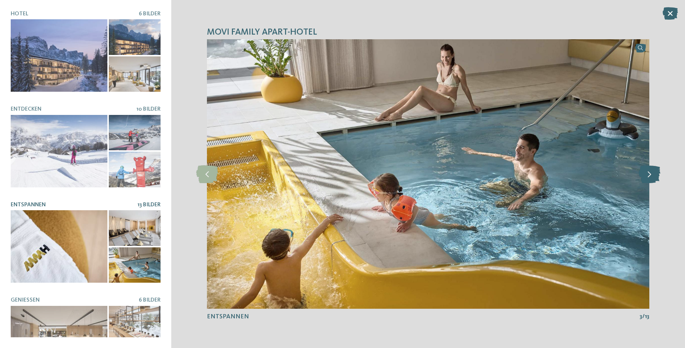
click at [652, 177] on icon at bounding box center [650, 174] width 22 height 18
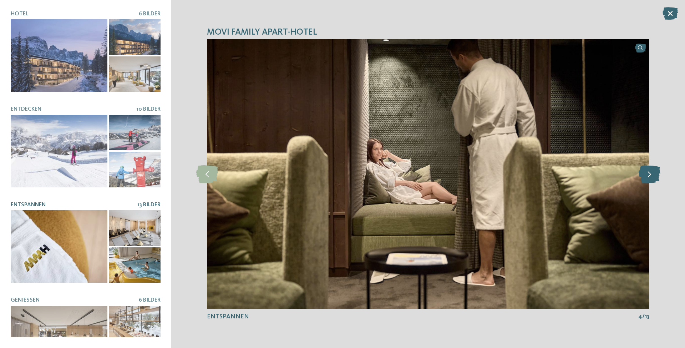
click at [652, 177] on icon at bounding box center [650, 174] width 22 height 18
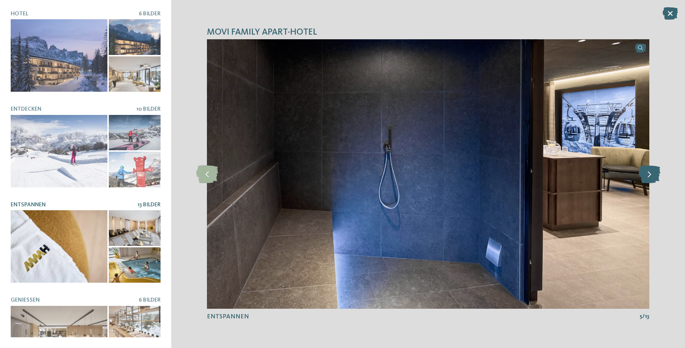
click at [652, 177] on icon at bounding box center [650, 174] width 22 height 18
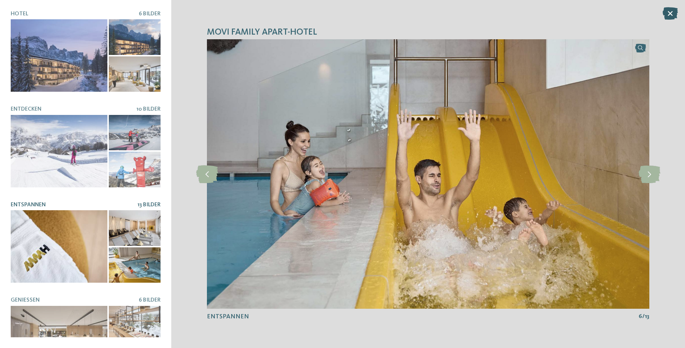
click at [664, 14] on icon at bounding box center [670, 13] width 15 height 12
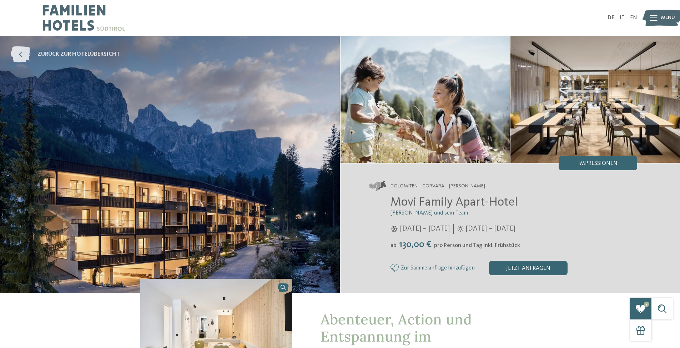
click at [27, 56] on icon at bounding box center [21, 54] width 20 height 16
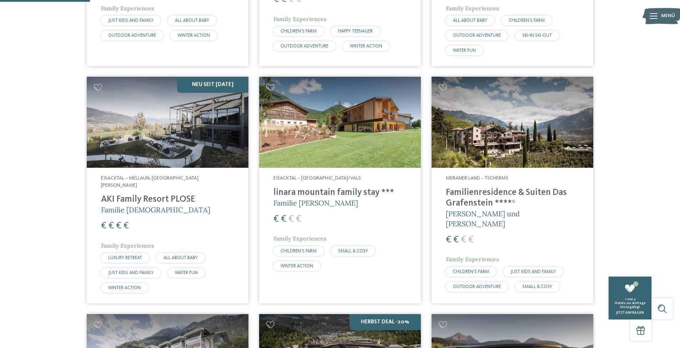
scroll to position [393, 0]
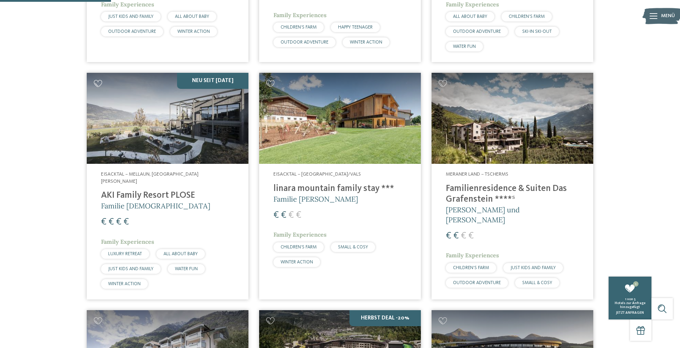
click at [95, 83] on icon at bounding box center [98, 83] width 9 height 7
